Goal: Transaction & Acquisition: Purchase product/service

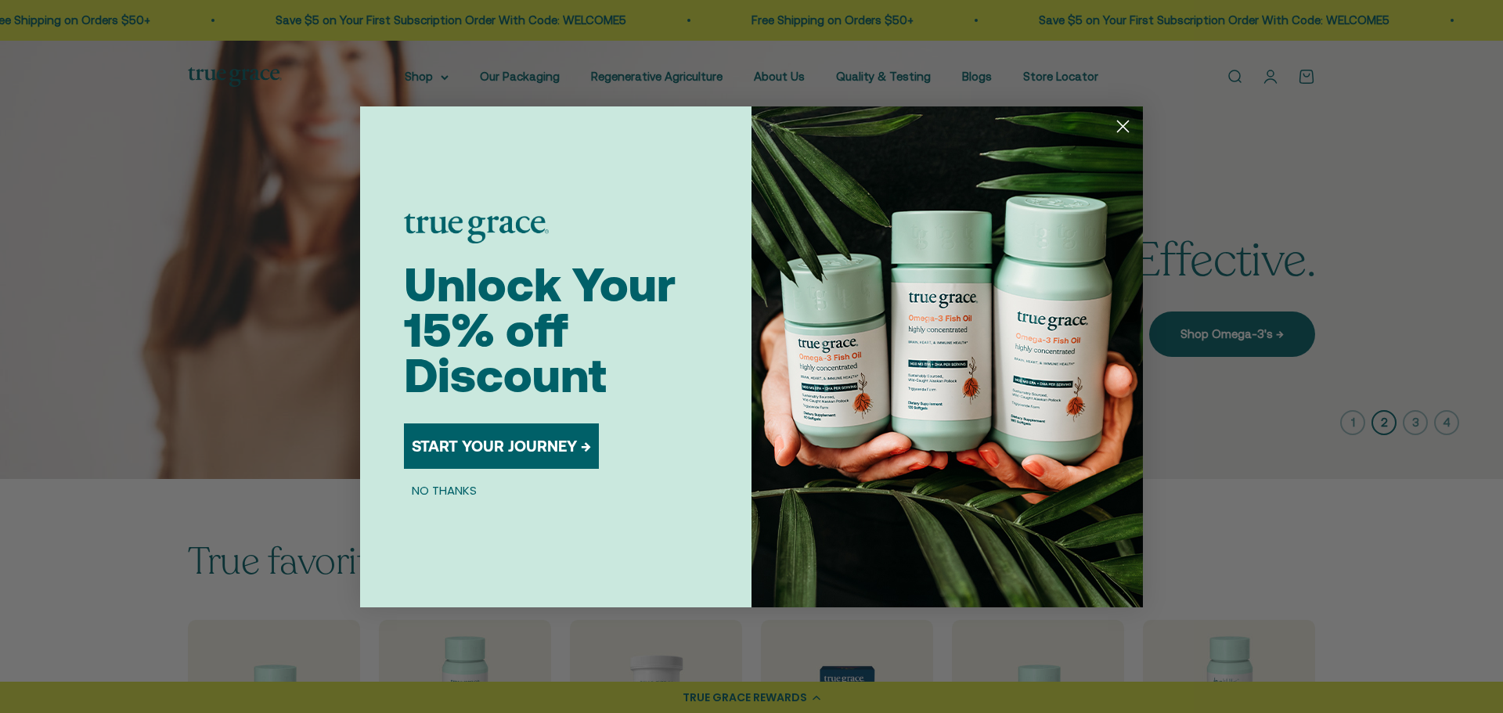
click at [1123, 123] on circle "Close dialog" at bounding box center [1123, 126] width 26 height 26
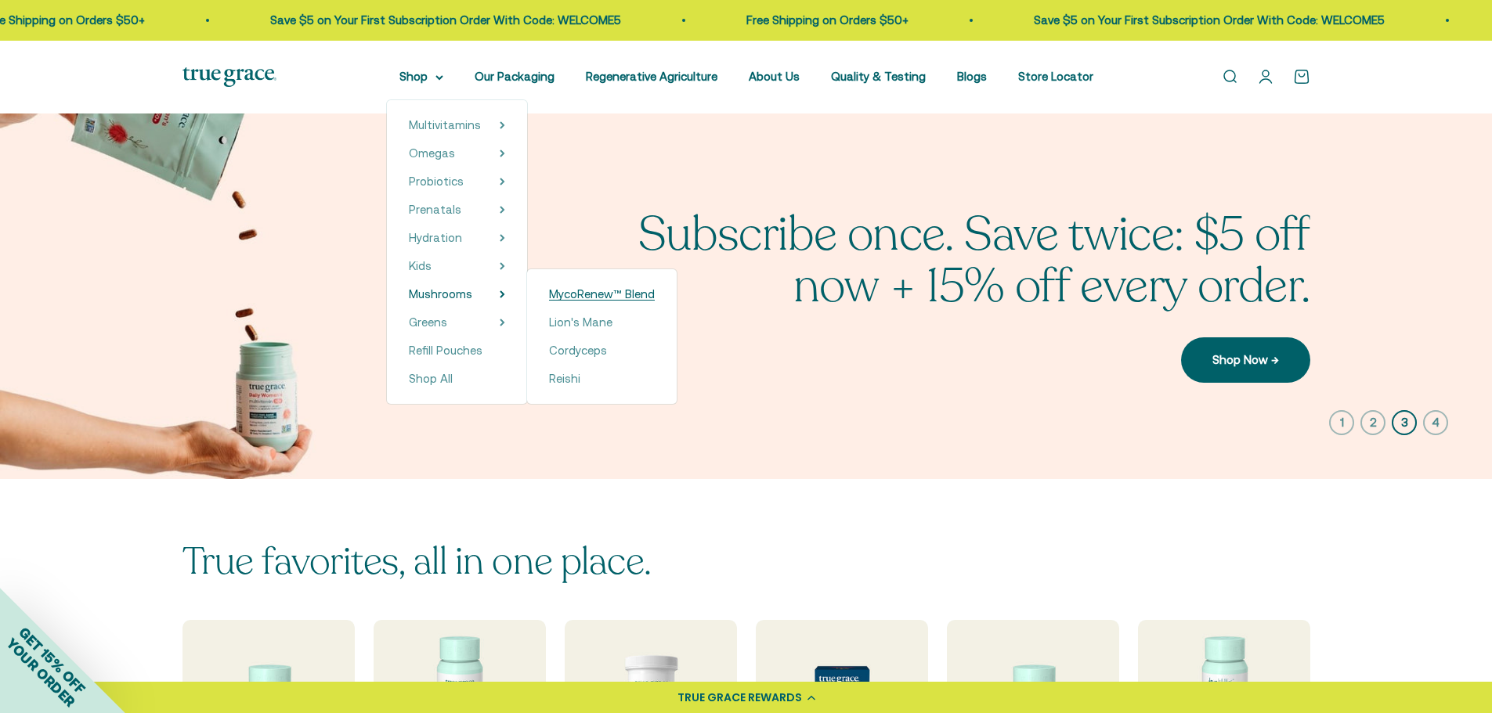
click at [582, 291] on span "MycoRenew™ Blend" at bounding box center [602, 293] width 106 height 13
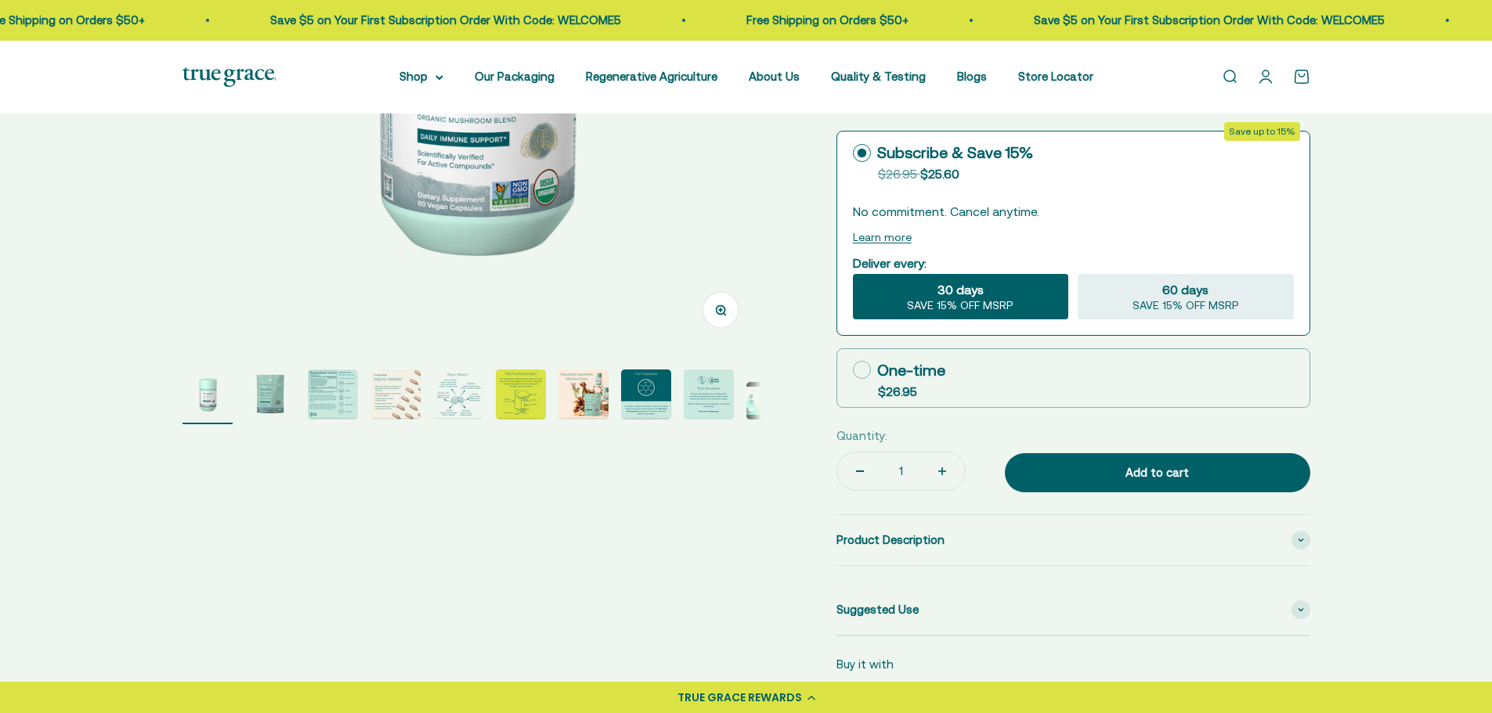
scroll to position [1, 0]
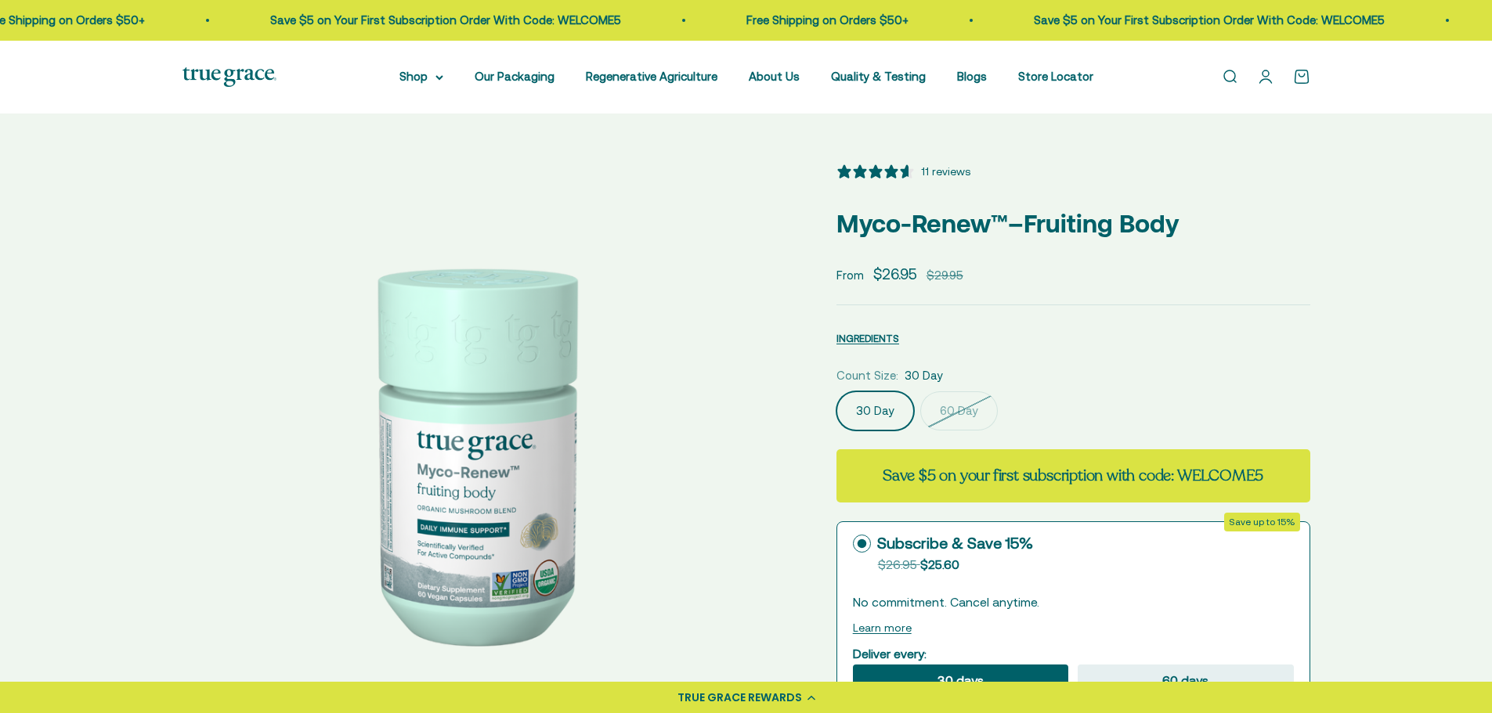
select select "3"
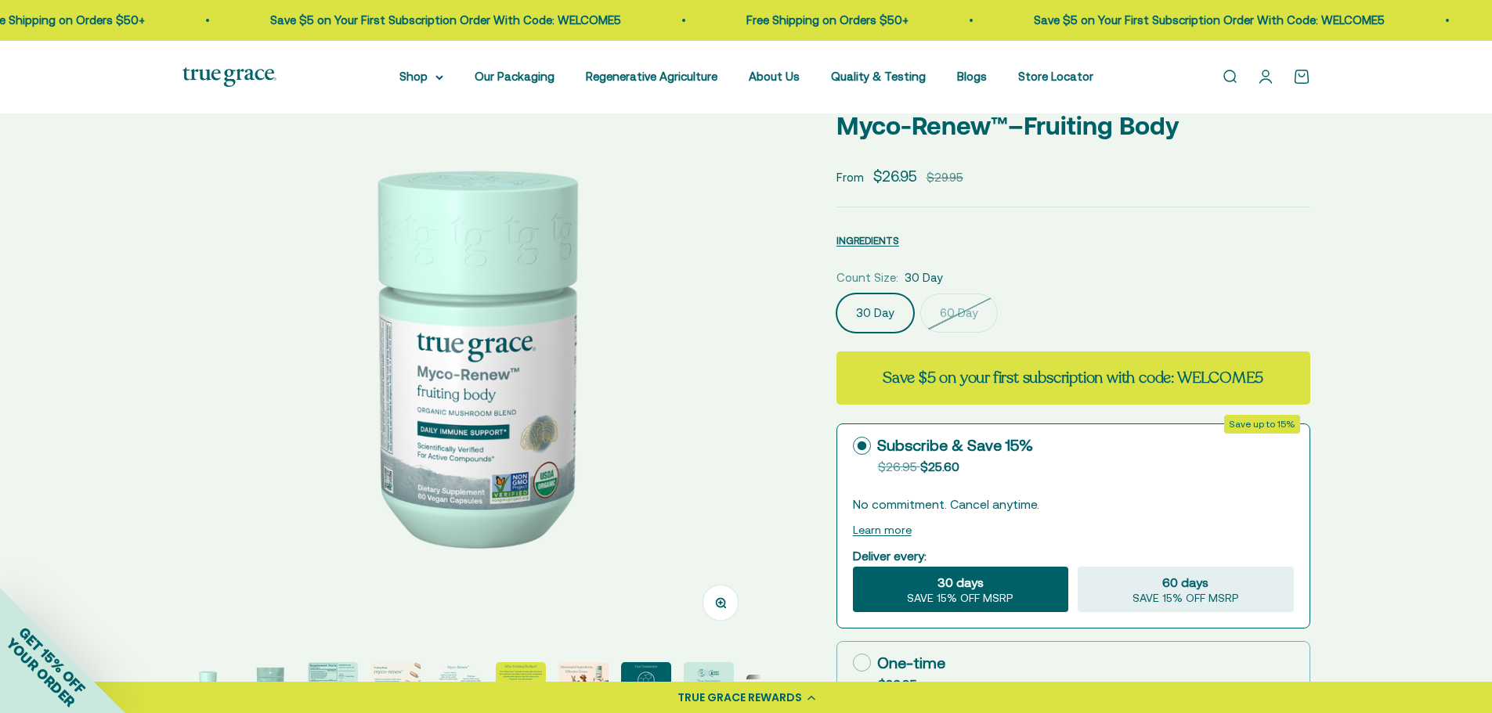
scroll to position [0, 0]
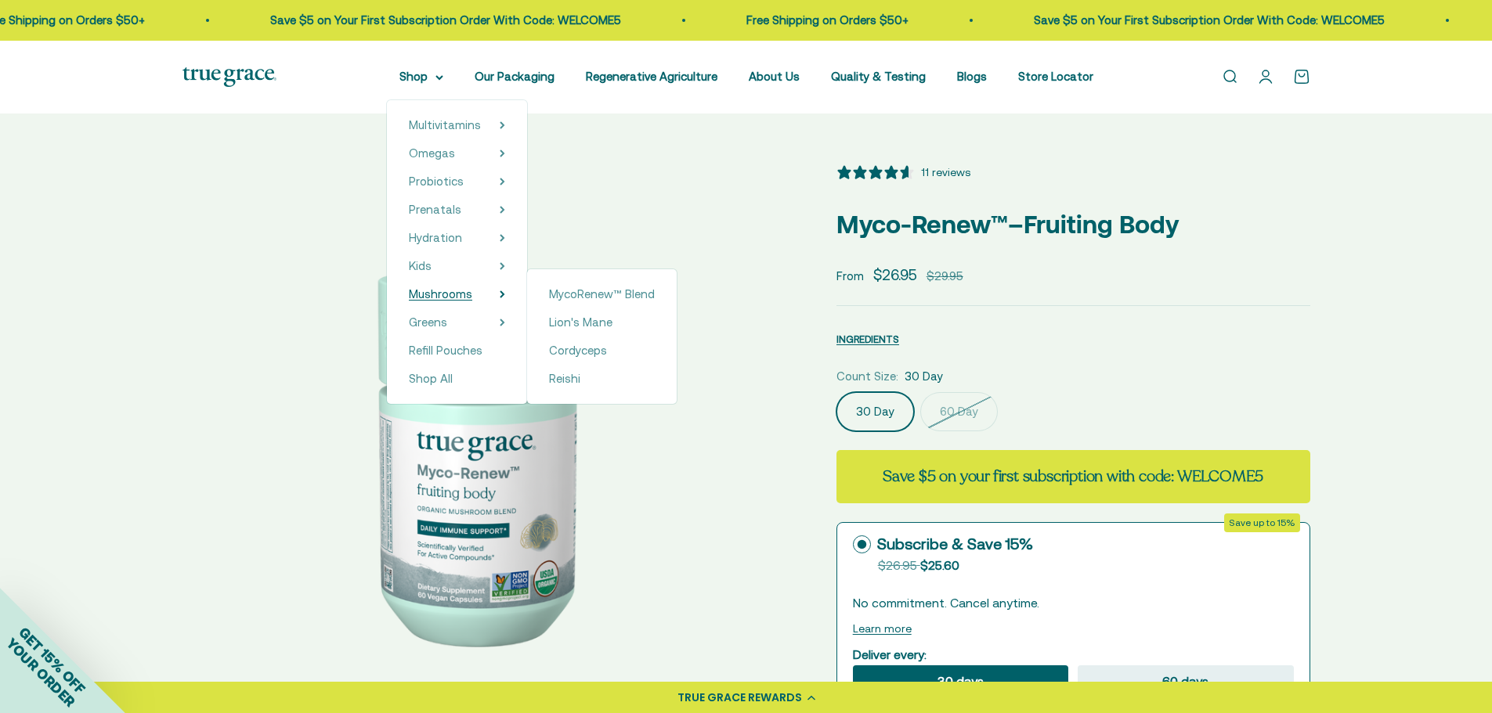
click at [464, 292] on span "Mushrooms" at bounding box center [440, 293] width 63 height 13
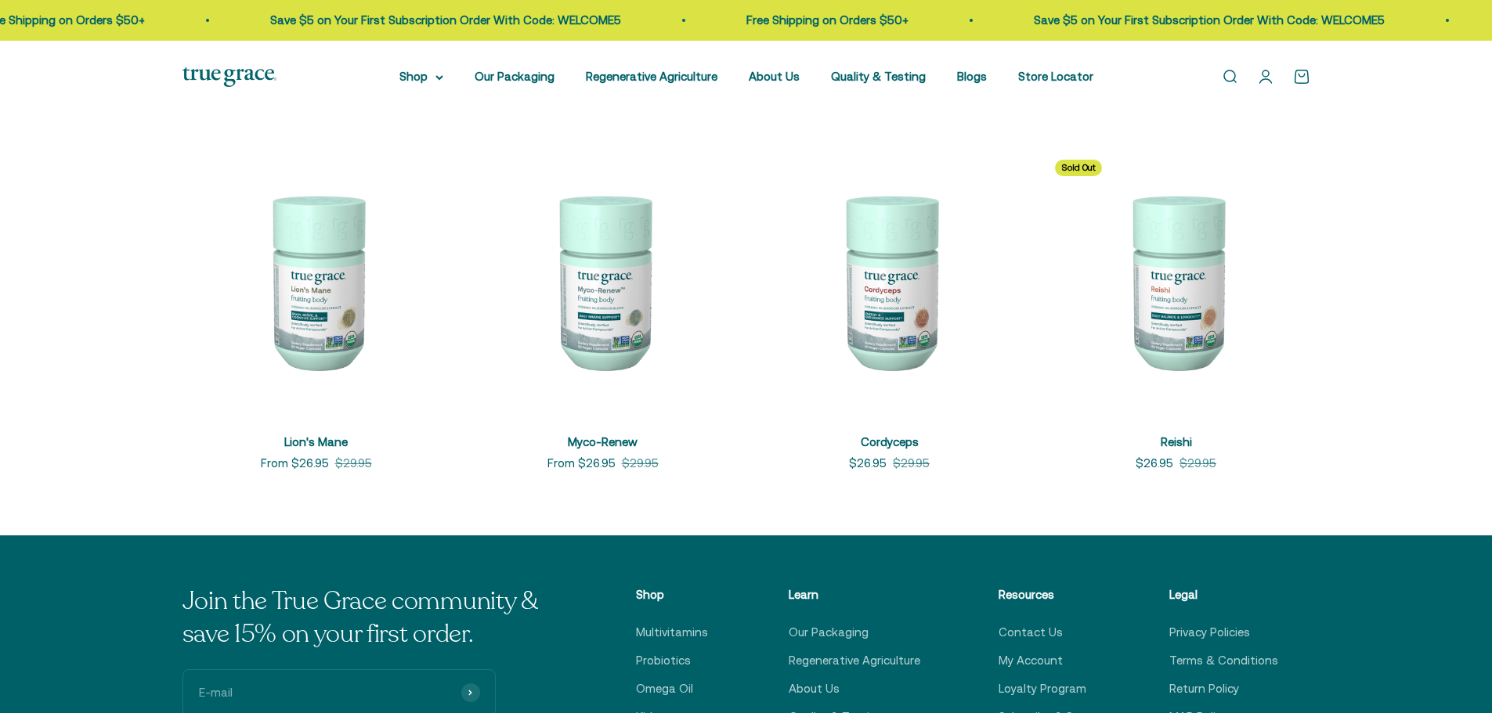
scroll to position [313, 0]
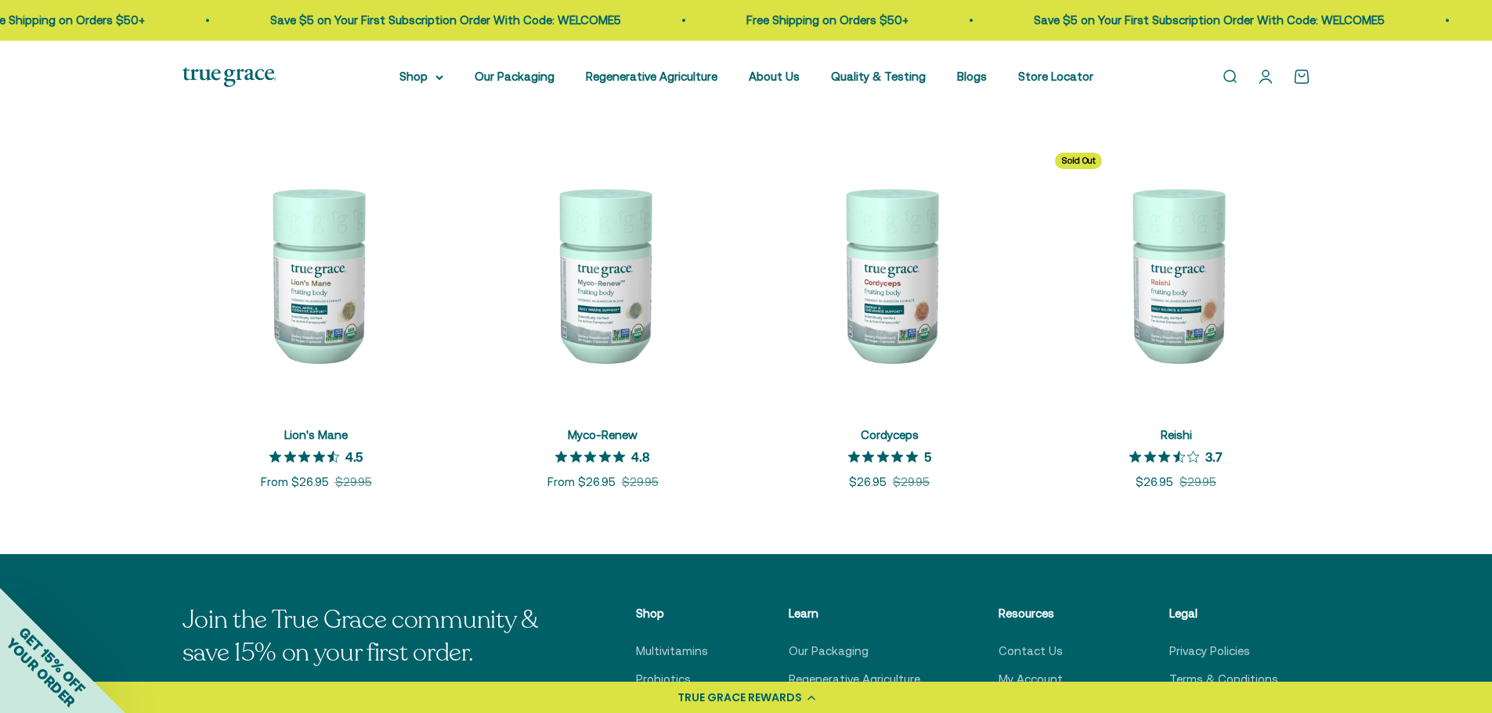
click at [900, 293] on img at bounding box center [890, 274] width 268 height 268
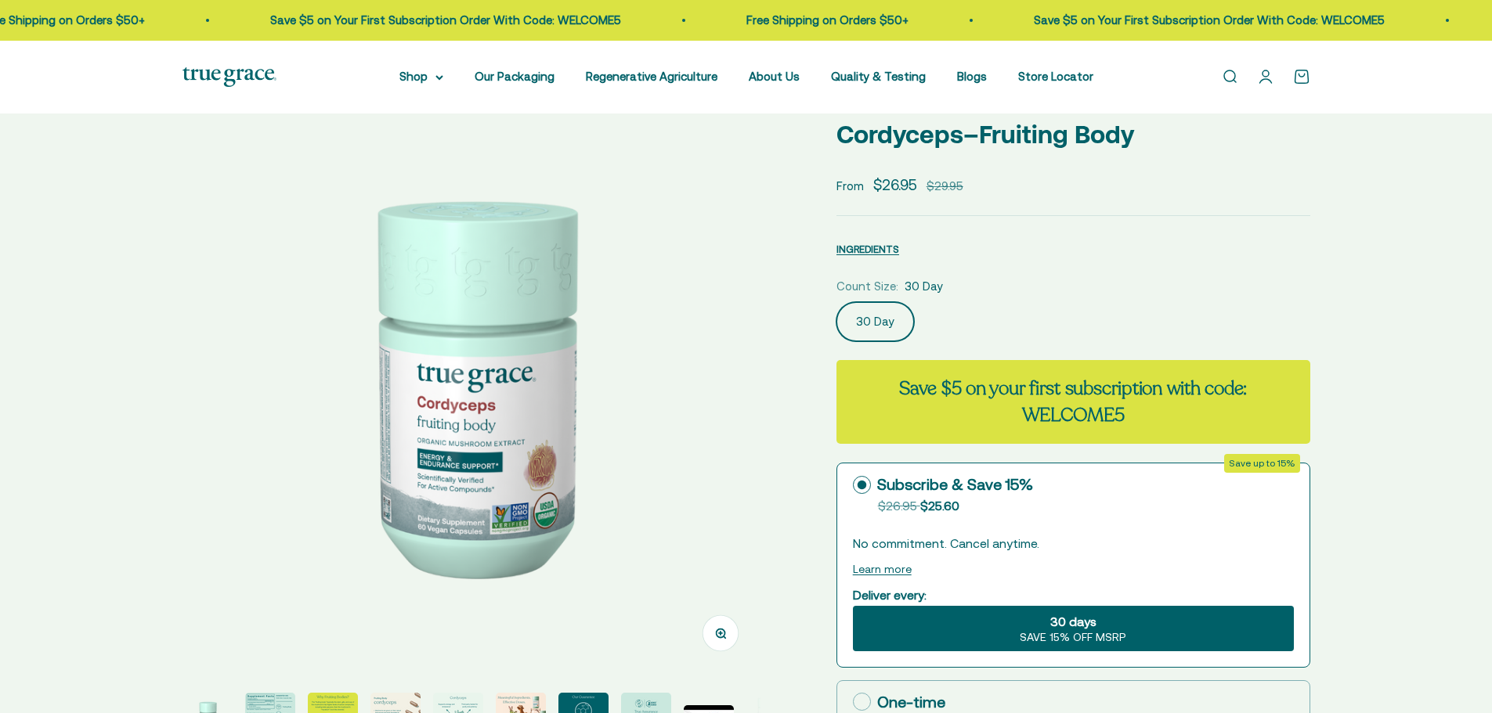
scroll to position [78, 0]
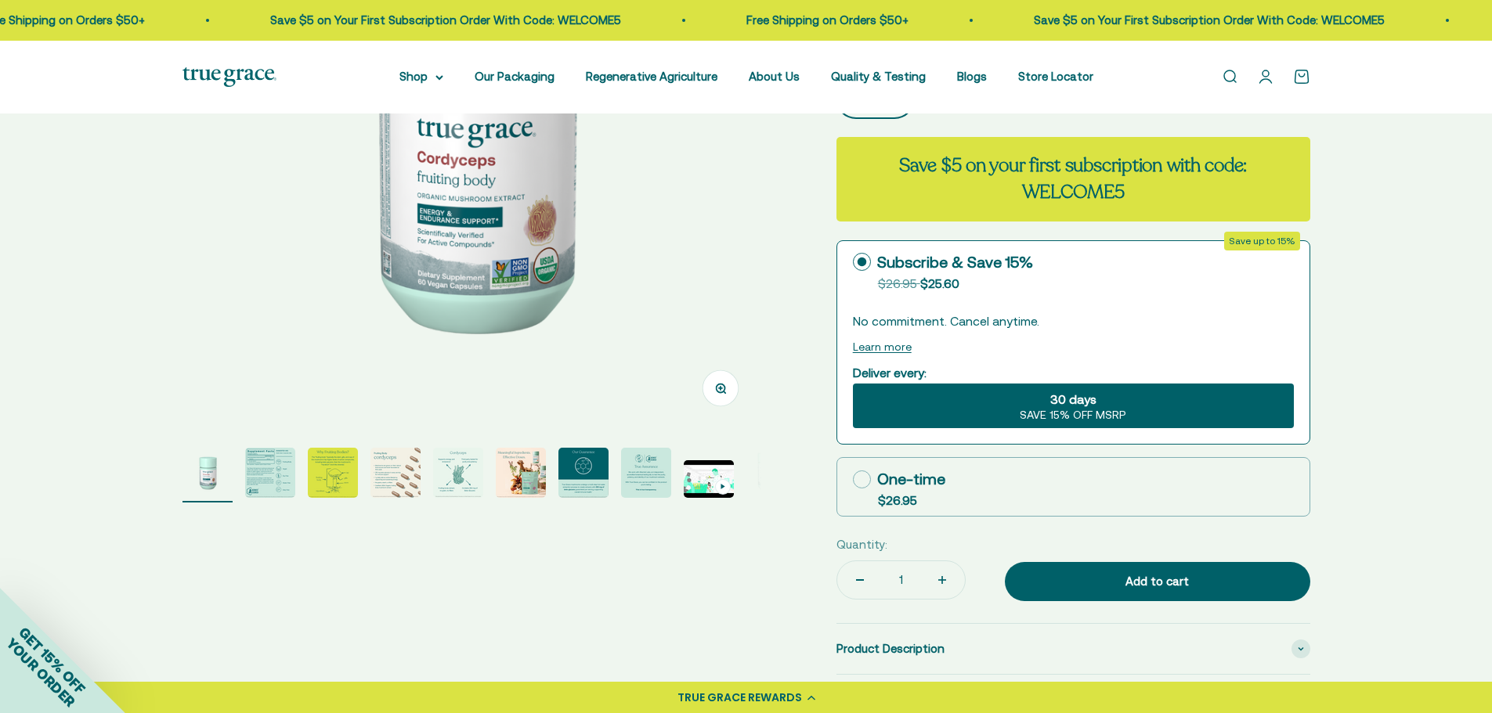
select select "3"
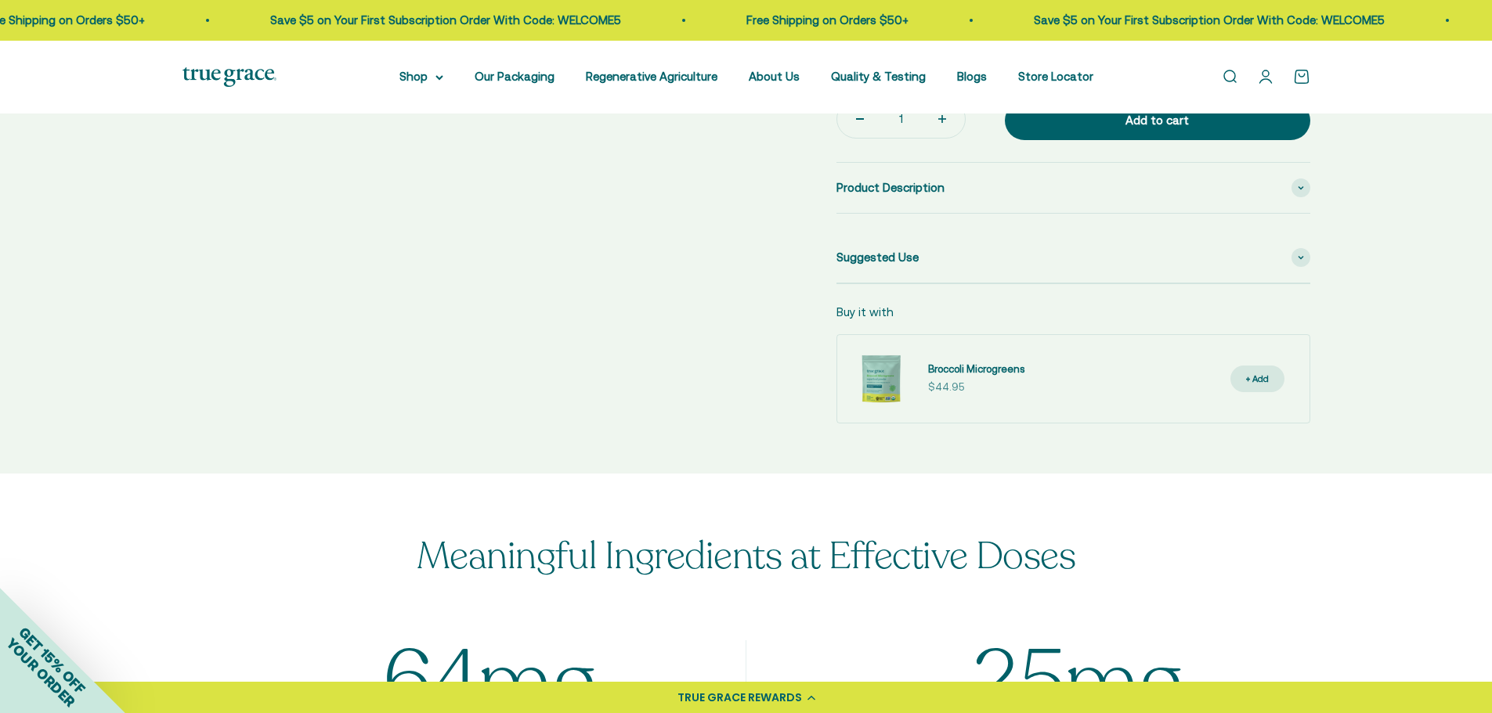
scroll to position [783, 0]
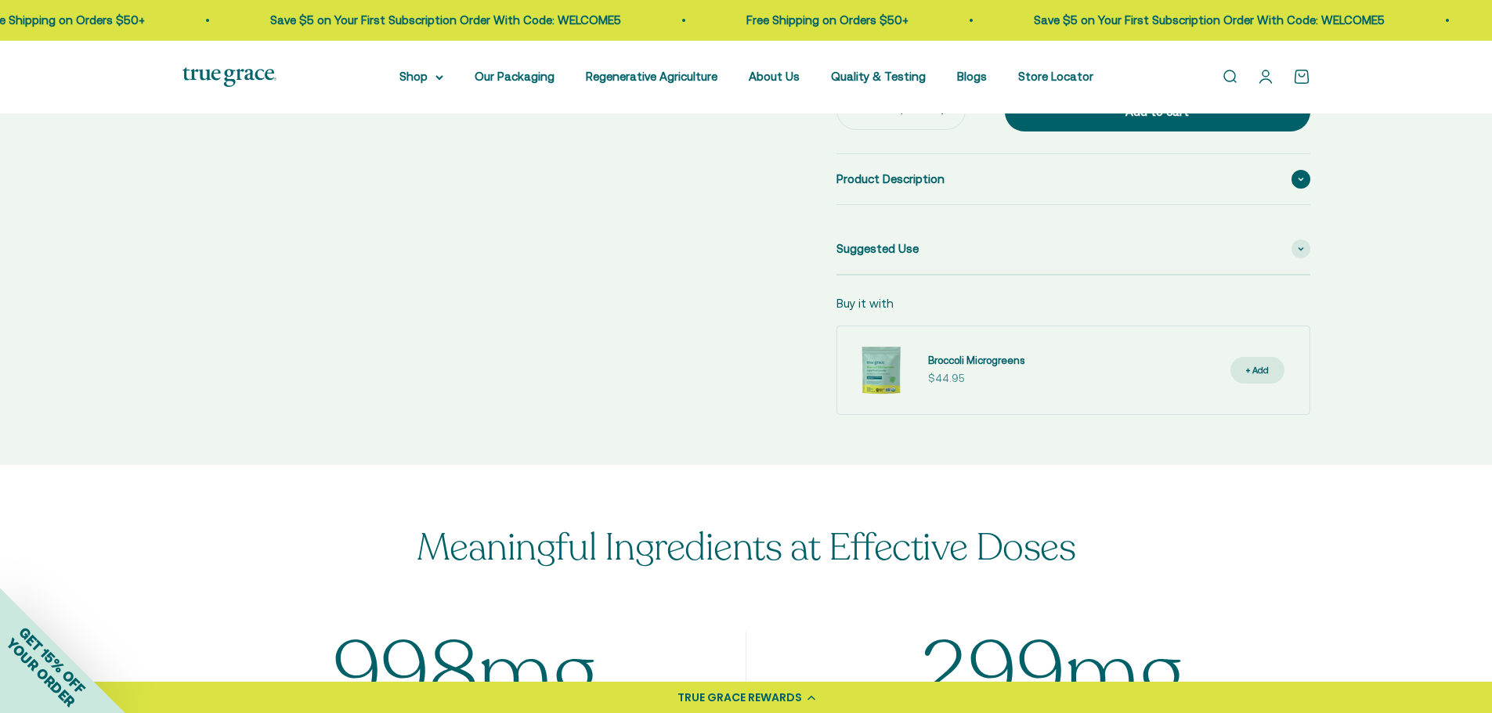
click at [882, 175] on span "Product Description" at bounding box center [890, 179] width 108 height 19
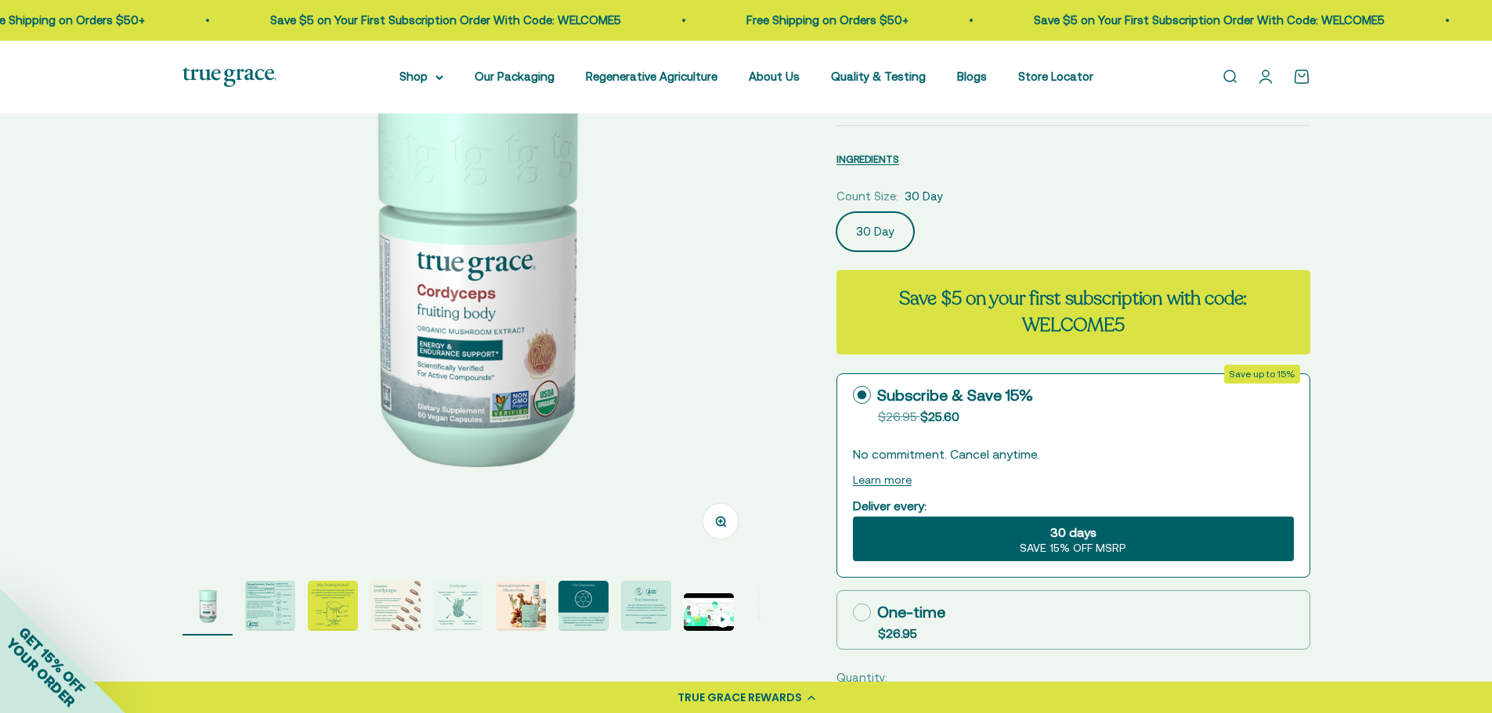
scroll to position [157, 0]
